Goal: Transaction & Acquisition: Download file/media

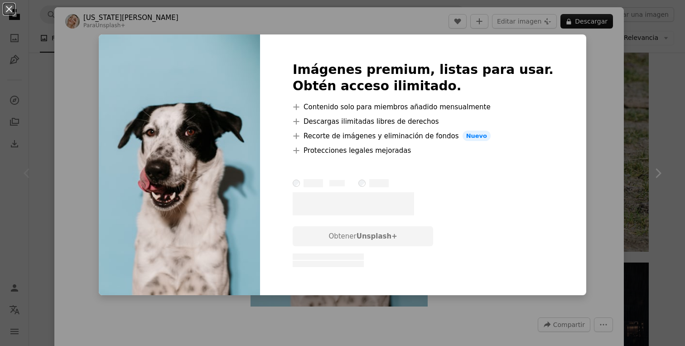
scroll to position [5, 0]
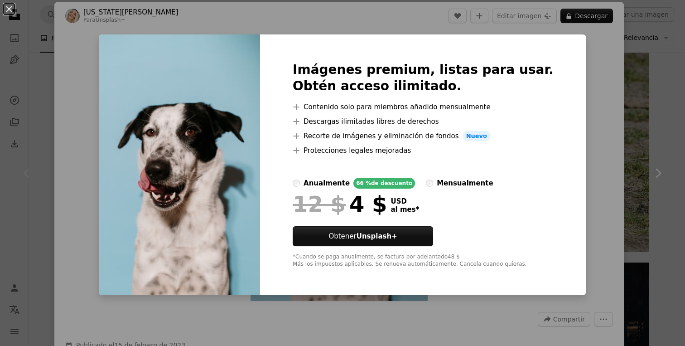
click at [571, 82] on div "An X shape Imágenes premium, listas para usar. Obtén acceso ilimitado. A plus s…" at bounding box center [342, 173] width 685 height 346
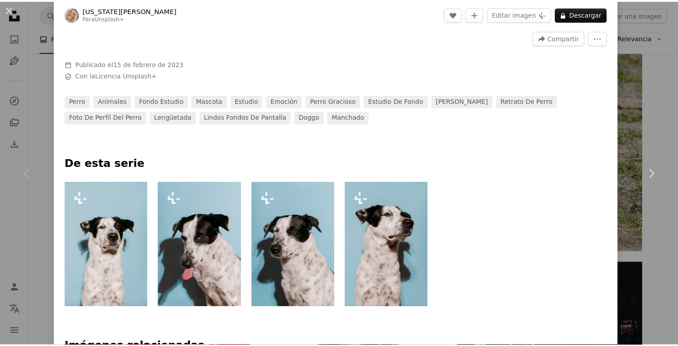
scroll to position [312, 0]
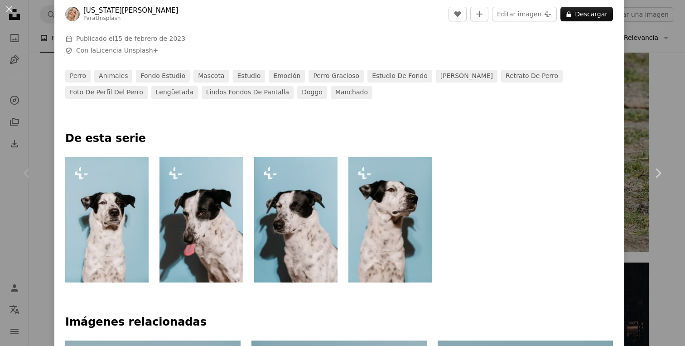
click at [53, 107] on div "An X shape Chevron left Chevron right [US_STATE][PERSON_NAME] Para Unsplash+ A …" at bounding box center [342, 173] width 685 height 346
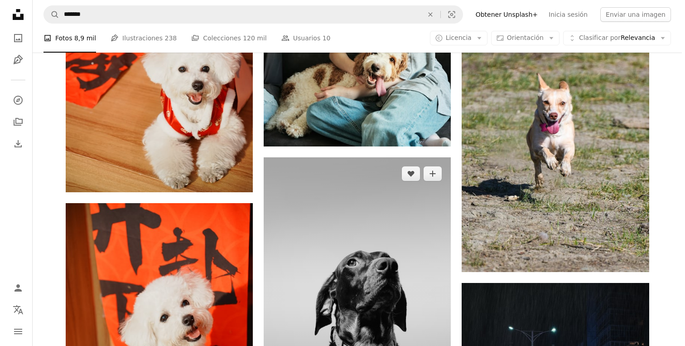
scroll to position [3995, 0]
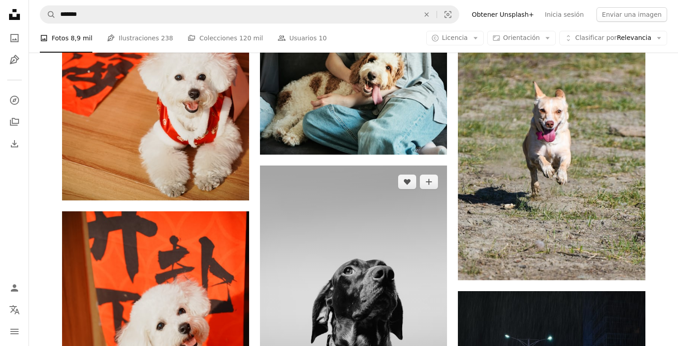
click at [345, 176] on img at bounding box center [353, 305] width 187 height 281
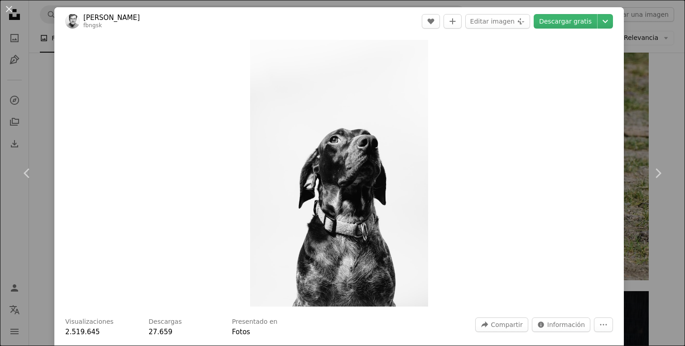
click at [345, 176] on img "Ampliar en esta imagen" at bounding box center [339, 173] width 178 height 266
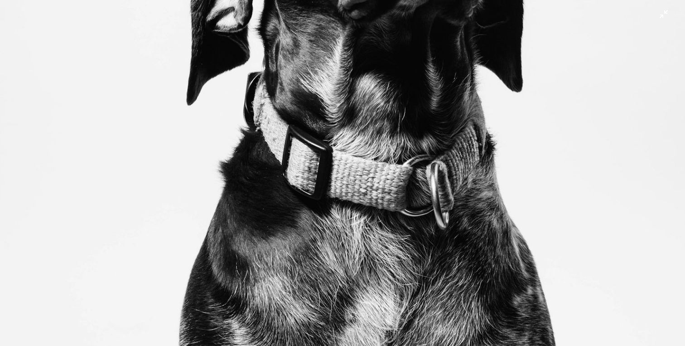
scroll to position [661, 0]
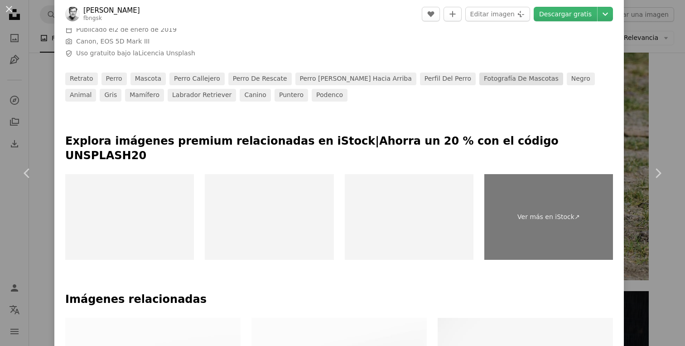
scroll to position [410, 0]
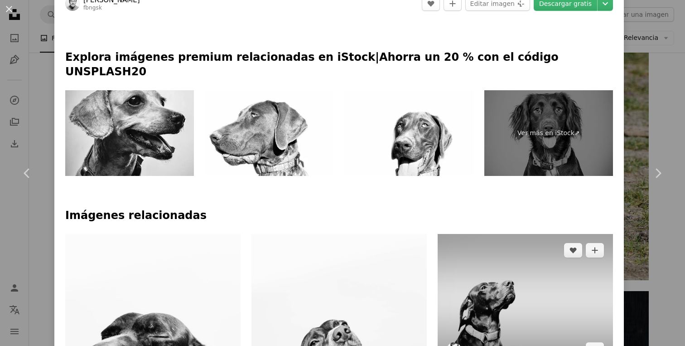
click at [552, 234] on img at bounding box center [525, 299] width 175 height 131
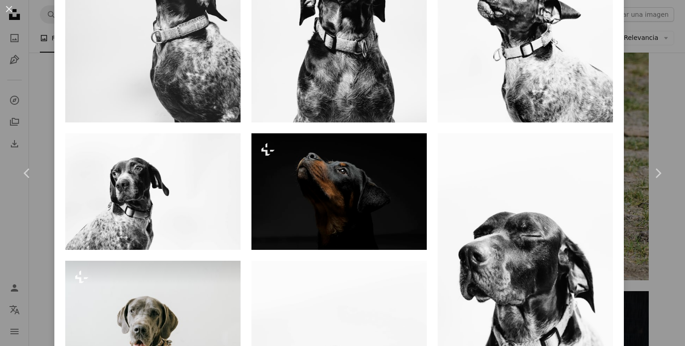
scroll to position [834, 0]
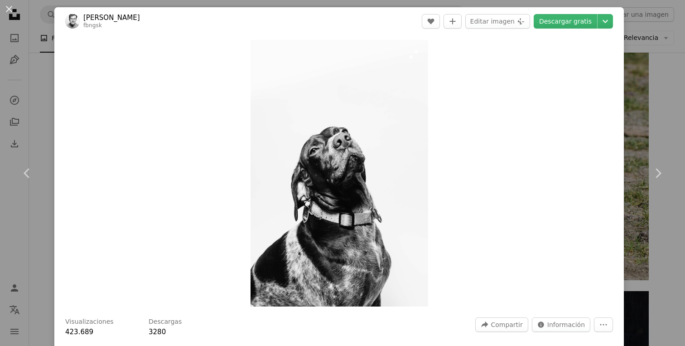
click at [331, 183] on img "Ampliar en esta imagen" at bounding box center [340, 173] width 178 height 266
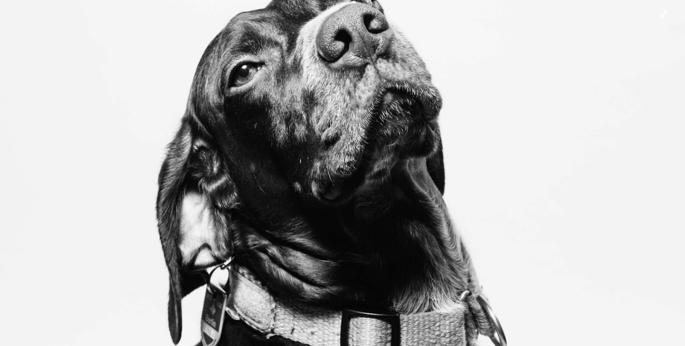
scroll to position [352, 0]
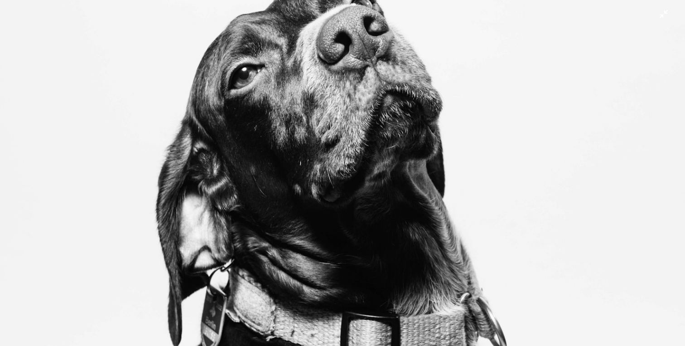
click at [587, 145] on img "Reducir el zoom en esta imagen" at bounding box center [343, 161] width 686 height 1029
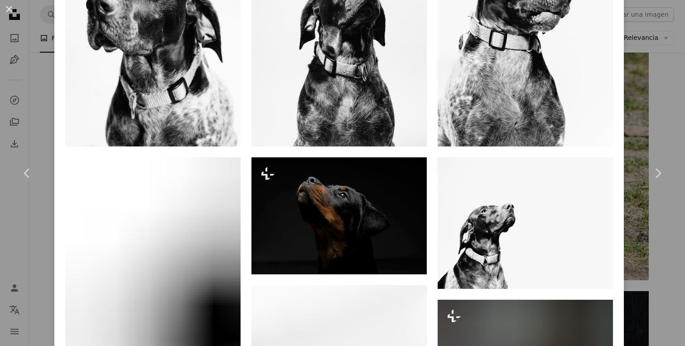
scroll to position [837, 0]
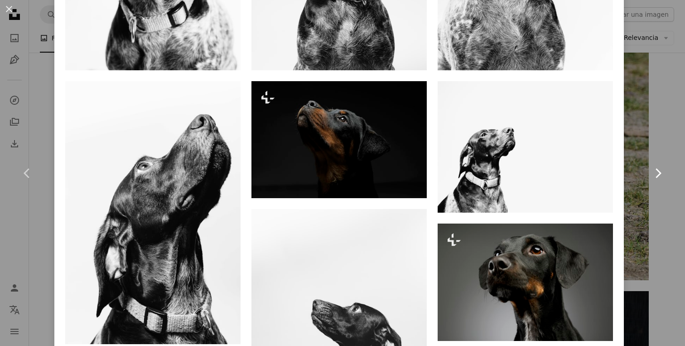
click at [646, 137] on link "Chevron right" at bounding box center [658, 173] width 54 height 87
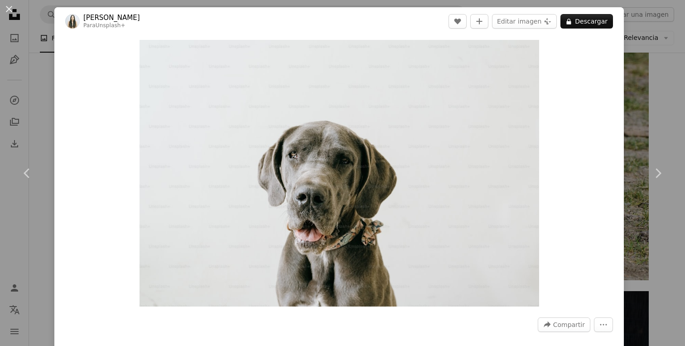
click at [43, 86] on div "An X shape Chevron left Chevron right [PERSON_NAME] Para Unsplash+ A heart A pl…" at bounding box center [342, 173] width 685 height 346
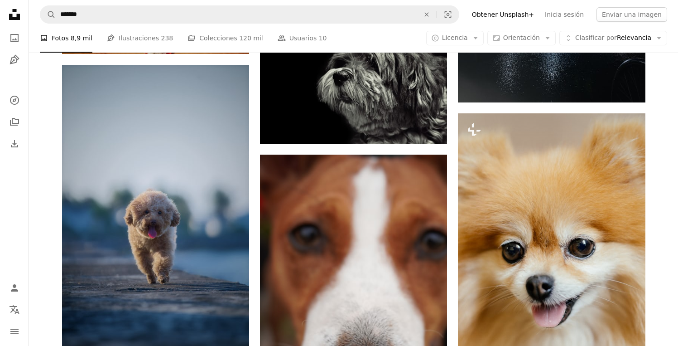
scroll to position [4452, 0]
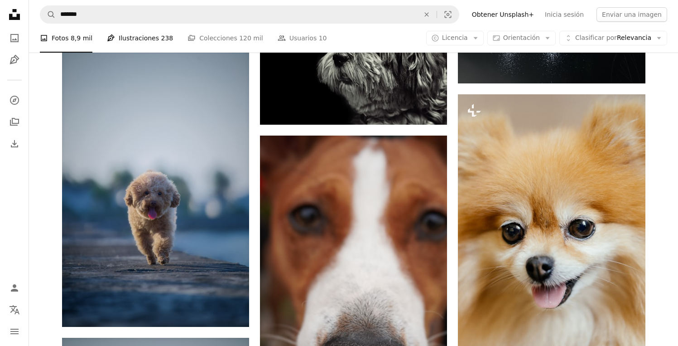
click at [148, 41] on link "Pen Tool Ilustraciones 238" at bounding box center [140, 38] width 66 height 29
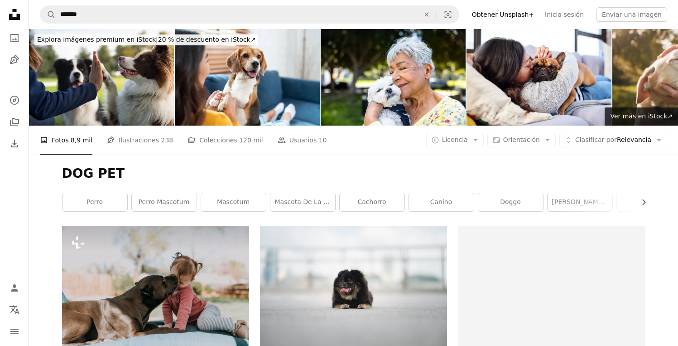
scroll to position [4452, 0]
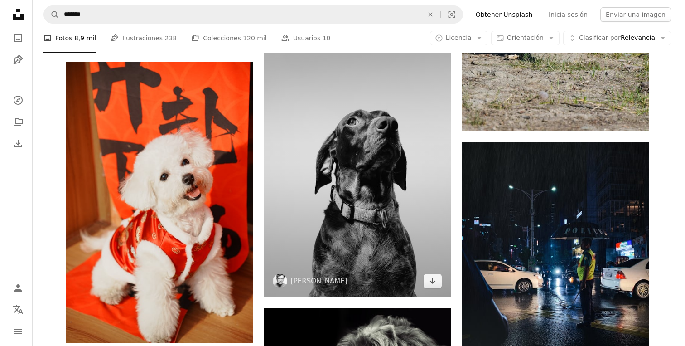
scroll to position [4188, 0]
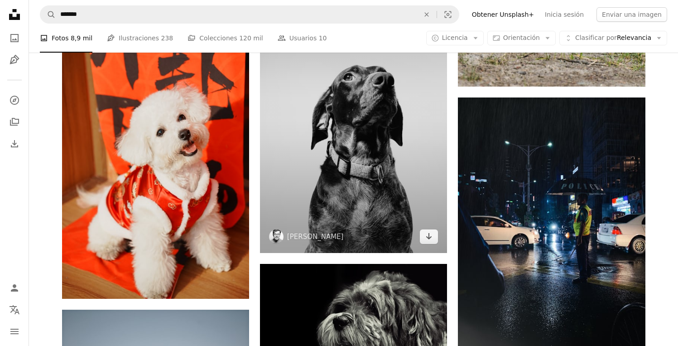
click at [344, 102] on img at bounding box center [353, 112] width 187 height 281
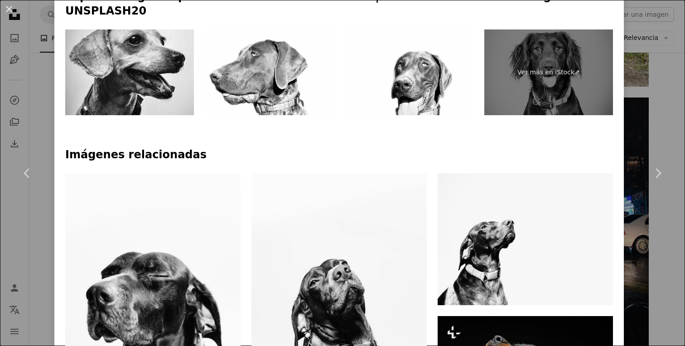
scroll to position [475, 0]
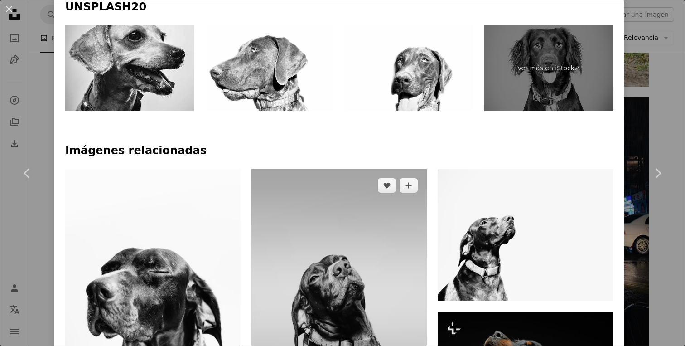
click at [363, 169] on img at bounding box center [338, 300] width 175 height 263
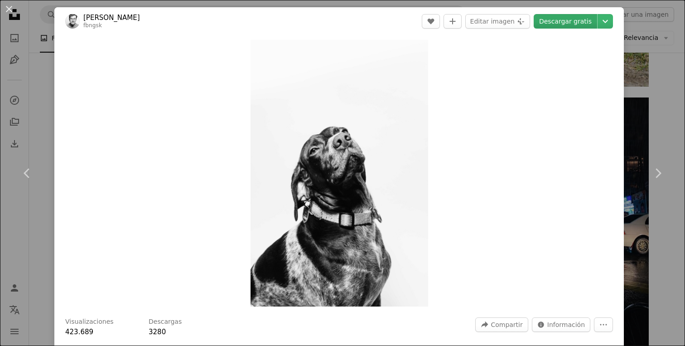
click at [562, 25] on link "Descargar gratis" at bounding box center [565, 21] width 63 height 14
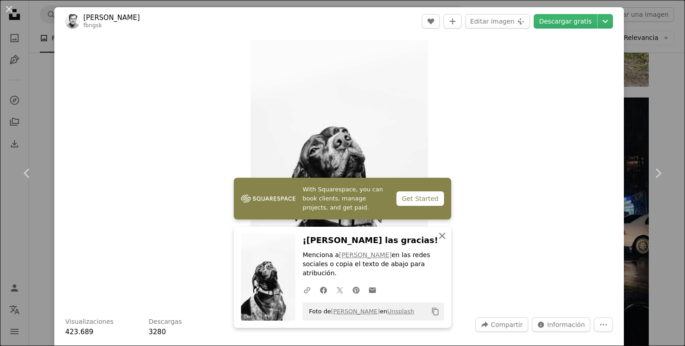
click at [437, 241] on icon "An X shape" at bounding box center [442, 235] width 11 height 11
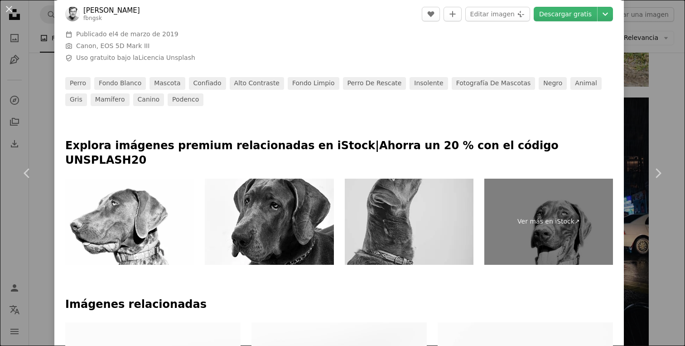
scroll to position [434, 0]
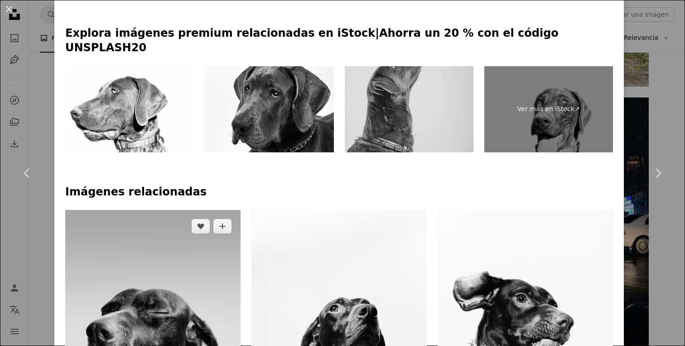
click at [198, 210] on img at bounding box center [152, 341] width 175 height 263
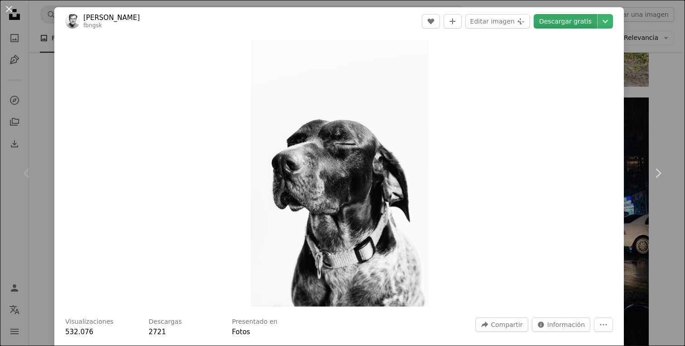
click at [562, 21] on link "Descargar gratis" at bounding box center [565, 21] width 63 height 14
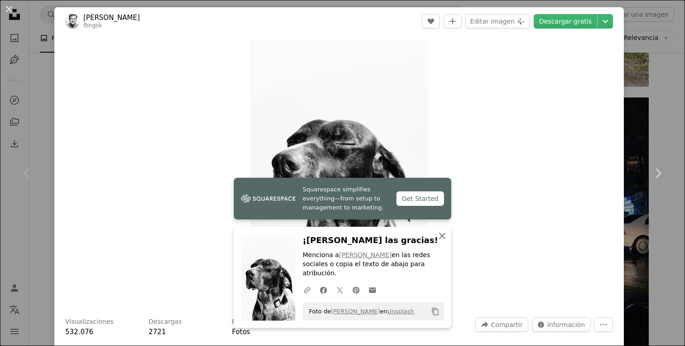
click at [440, 239] on icon "button" at bounding box center [442, 235] width 6 height 6
